Goal: Find specific page/section: Find specific page/section

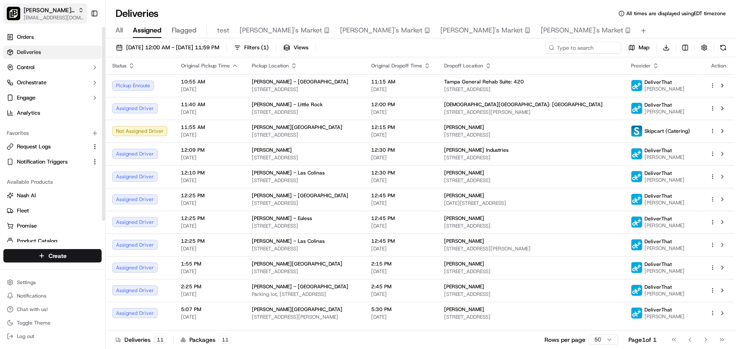
drag, startPoint x: 47, startPoint y: 11, endPoint x: 79, endPoint y: 17, distance: 33.2
click at [47, 11] on span "[PERSON_NAME] Parent Org" at bounding box center [49, 10] width 51 height 8
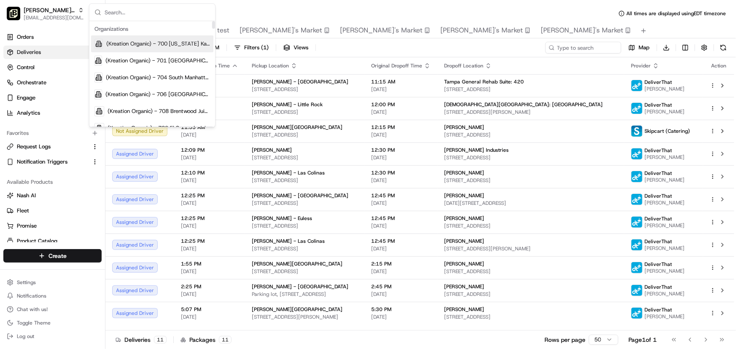
click at [134, 13] on input "text" at bounding box center [157, 12] width 105 height 17
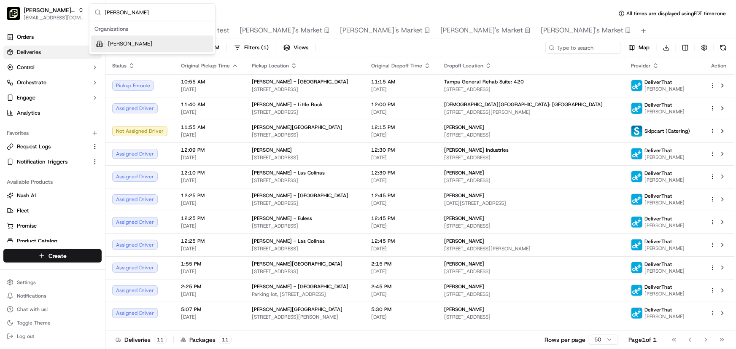
type input "[PERSON_NAME]"
click at [127, 41] on span "[PERSON_NAME]" at bounding box center [130, 44] width 44 height 8
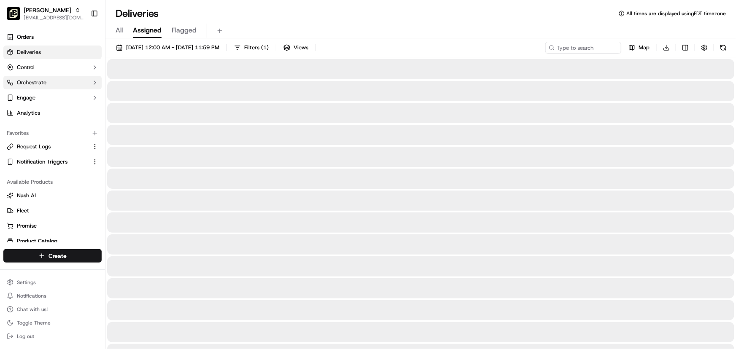
click at [47, 81] on button "Orchestrate" at bounding box center [52, 83] width 98 height 14
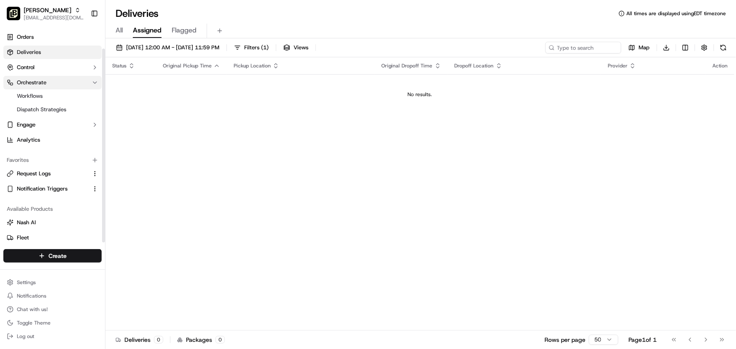
scroll to position [51, 0]
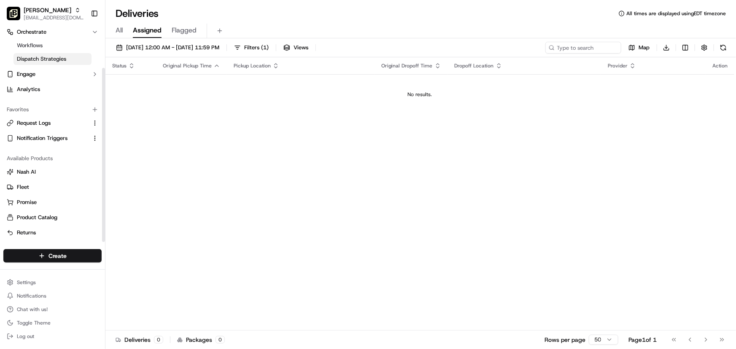
click at [46, 58] on span "Dispatch Strategies" at bounding box center [41, 59] width 49 height 8
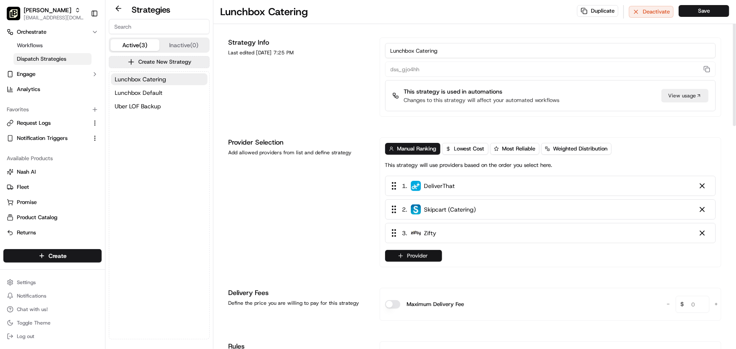
click at [416, 253] on button "Provider" at bounding box center [413, 256] width 57 height 12
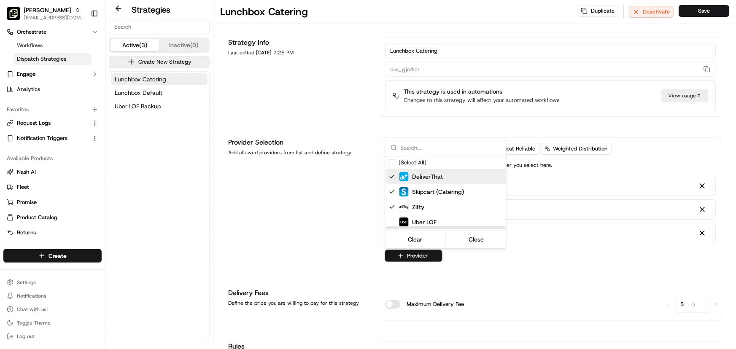
click at [295, 214] on html "[PERSON_NAME] [EMAIL_ADDRESS][DOMAIN_NAME] Toggle Sidebar Orders Deliveries Con…" at bounding box center [368, 174] width 736 height 349
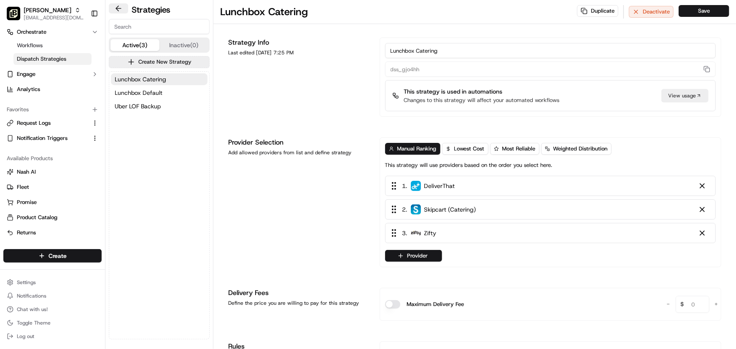
click at [118, 6] on button at bounding box center [118, 8] width 19 height 10
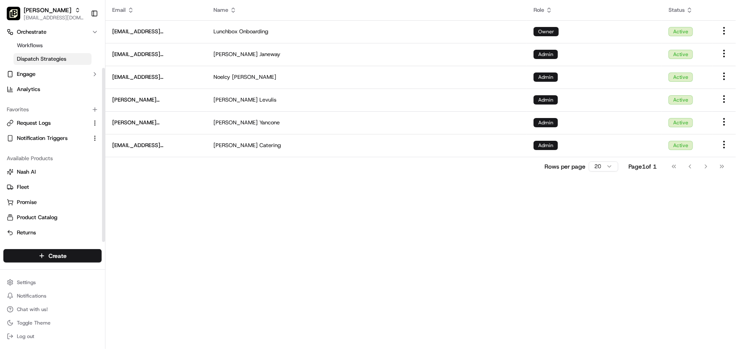
click at [40, 55] on span "Dispatch Strategies" at bounding box center [41, 59] width 49 height 8
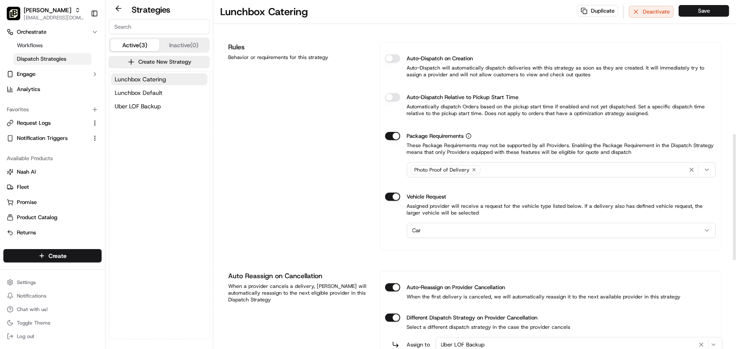
scroll to position [384, 0]
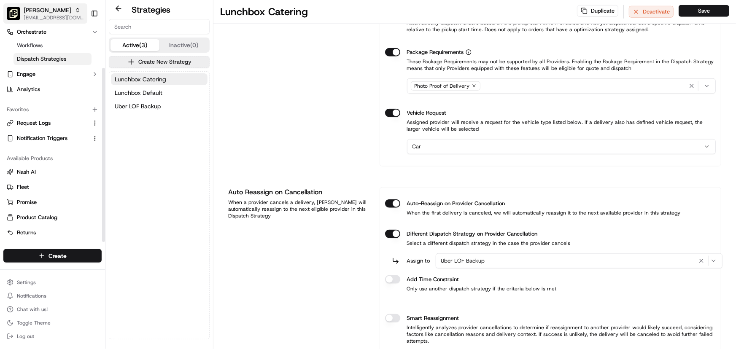
click at [50, 8] on span "[PERSON_NAME]" at bounding box center [48, 10] width 48 height 8
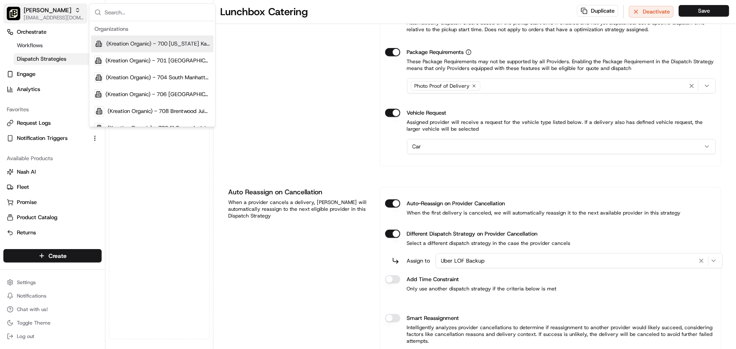
click at [122, 10] on input "text" at bounding box center [157, 12] width 105 height 17
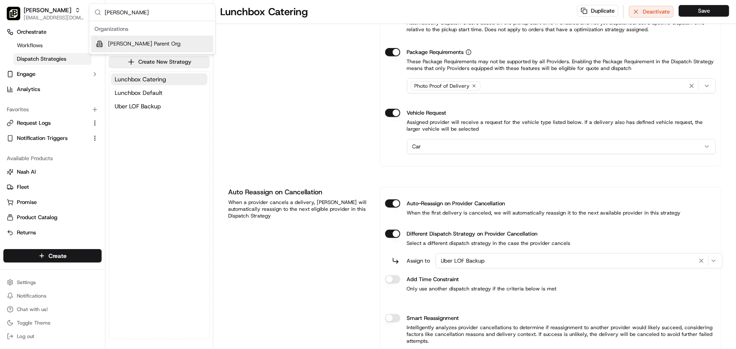
type input "[PERSON_NAME]"
click at [119, 44] on span "[PERSON_NAME] Parent Org" at bounding box center [144, 44] width 73 height 8
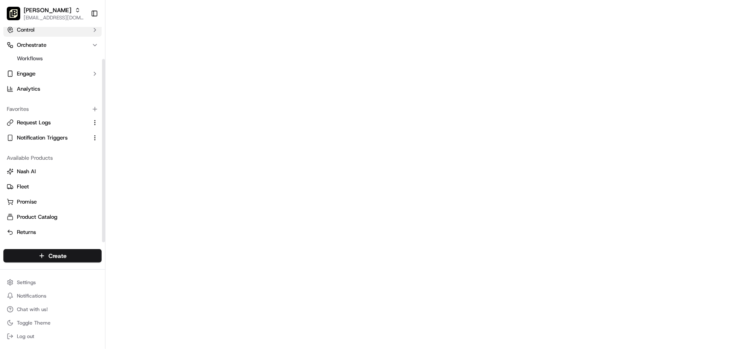
click at [34, 31] on span "Control" at bounding box center [26, 30] width 18 height 8
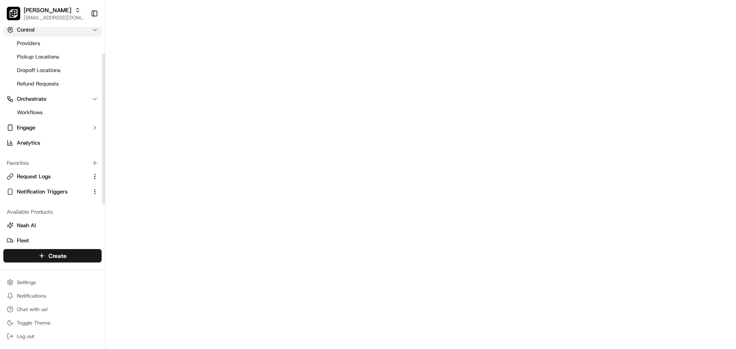
click at [24, 31] on span "Control" at bounding box center [26, 30] width 18 height 8
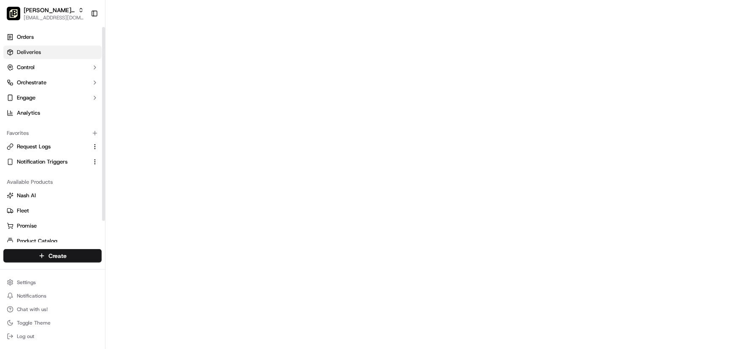
click at [27, 51] on span "Deliveries" at bounding box center [29, 53] width 24 height 8
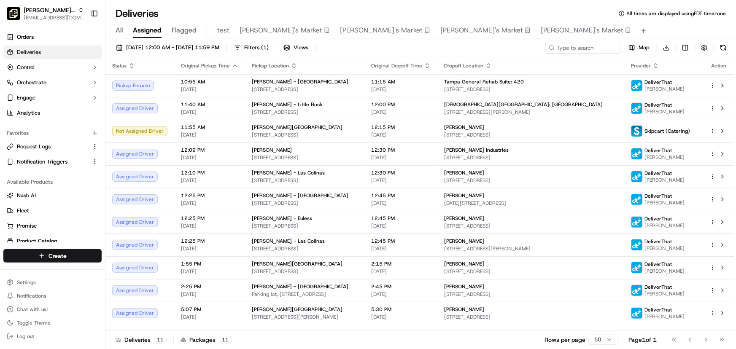
drag, startPoint x: 506, startPoint y: 6, endPoint x: 488, endPoint y: 6, distance: 18.1
click at [506, 7] on div "Deliveries All times are displayed using EDT timezone" at bounding box center [420, 14] width 631 height 14
